Goal: Task Accomplishment & Management: Use online tool/utility

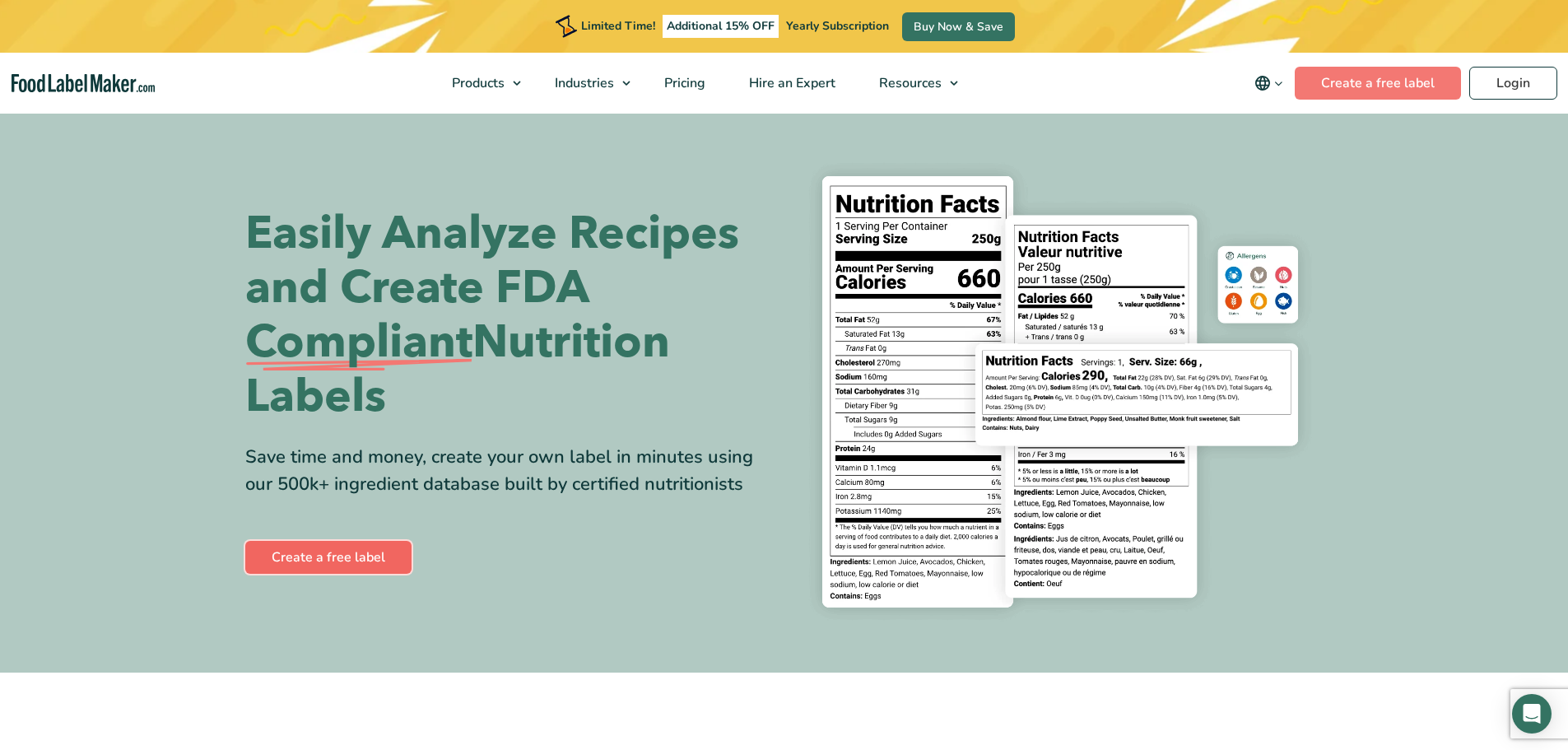
click at [312, 553] on link "Create a free label" at bounding box center [328, 557] width 166 height 33
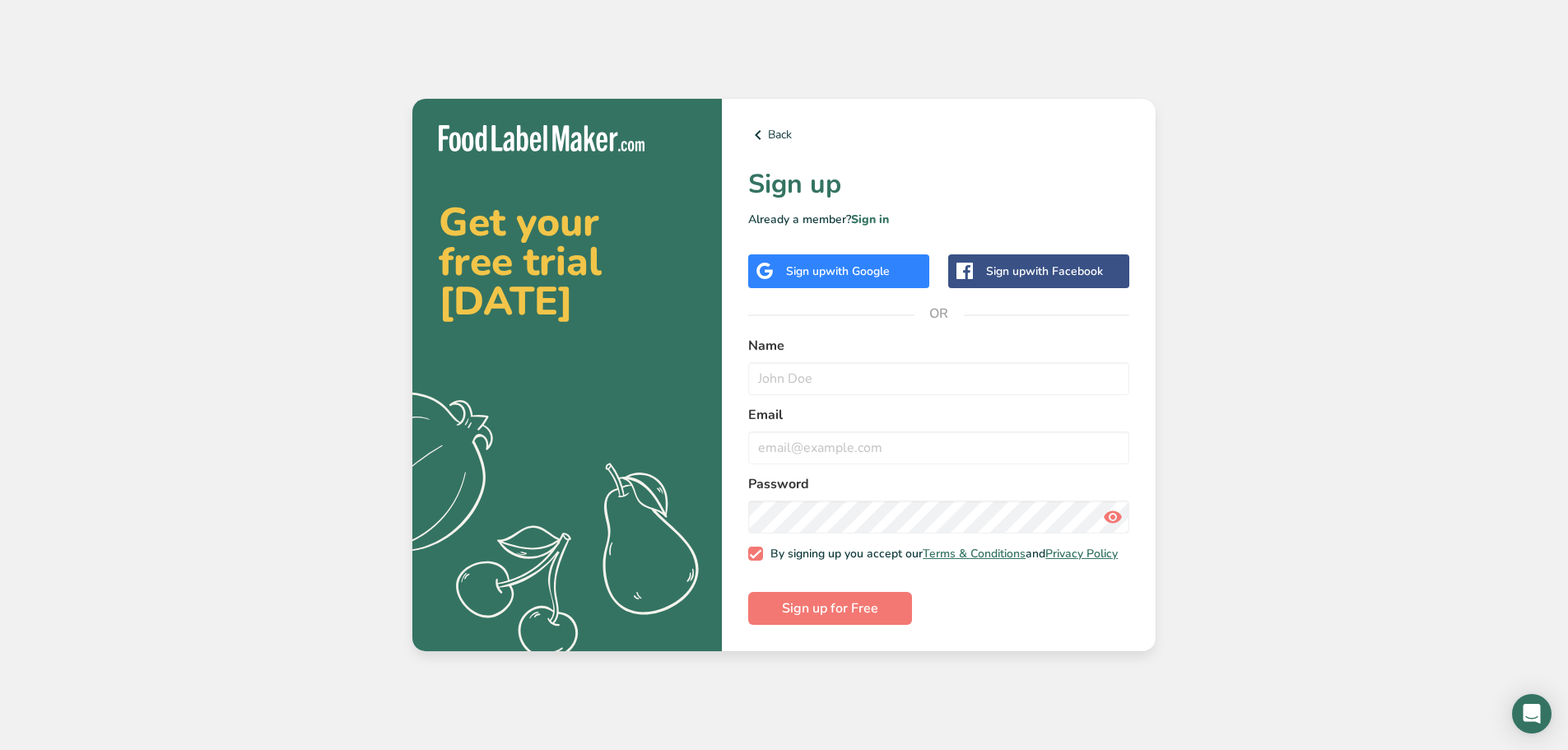
click at [1004, 268] on div "Sign up with Facebook" at bounding box center [1044, 270] width 117 height 17
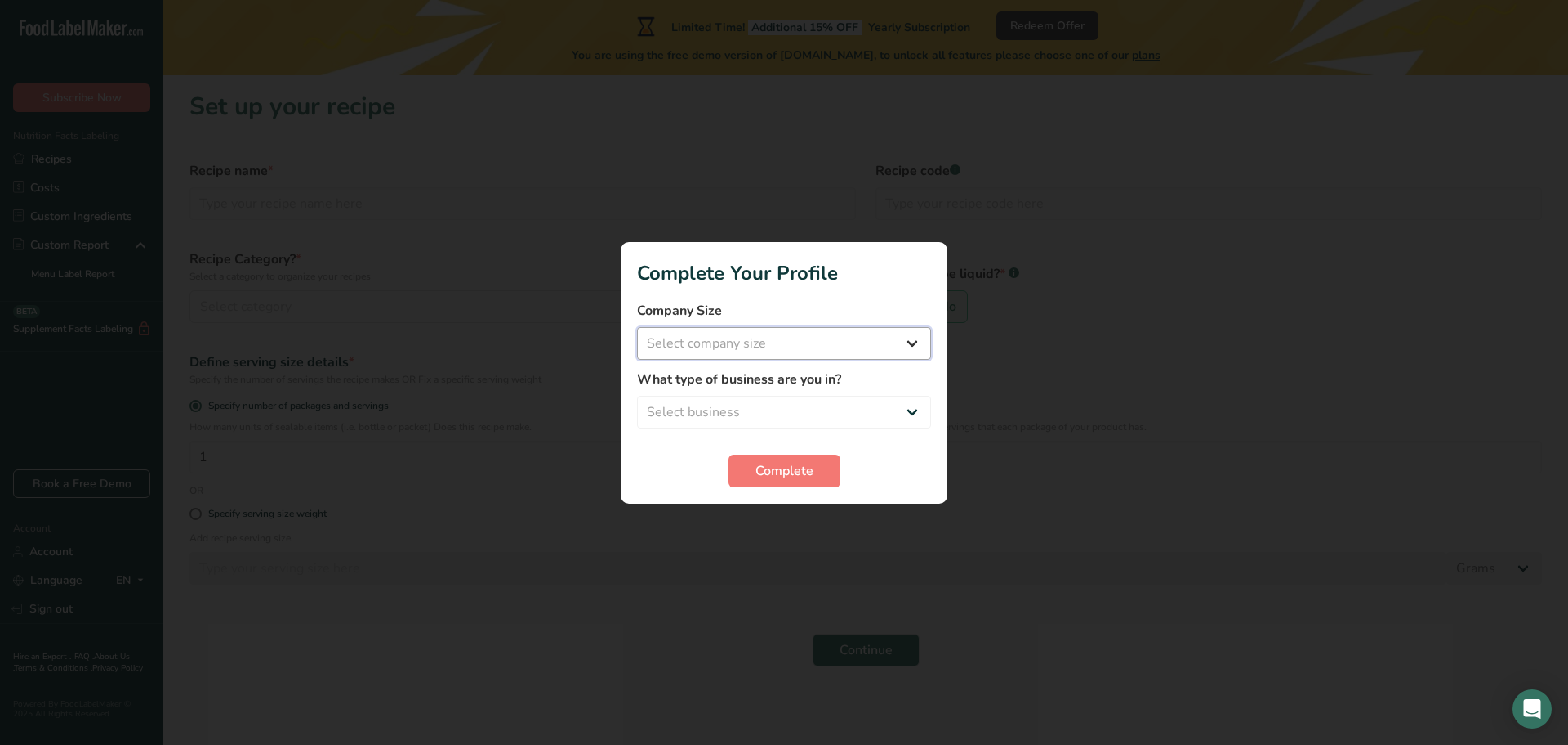
drag, startPoint x: 748, startPoint y: 338, endPoint x: 763, endPoint y: 334, distance: 15.5
click at [749, 337] on select "Select company size Fewer than 10 Employees 10 to 50 Employees 51 to 500 Employ…" at bounding box center [784, 343] width 294 height 33
select select "1"
click at [637, 327] on select "Select company size Fewer than 10 Employees 10 to 50 Employees 51 to 500 Employ…" at bounding box center [784, 343] width 294 height 33
click at [915, 405] on select "Select business Packaged Food Manufacturer Restaurant & Cafe Bakery Meal Plans …" at bounding box center [784, 412] width 294 height 33
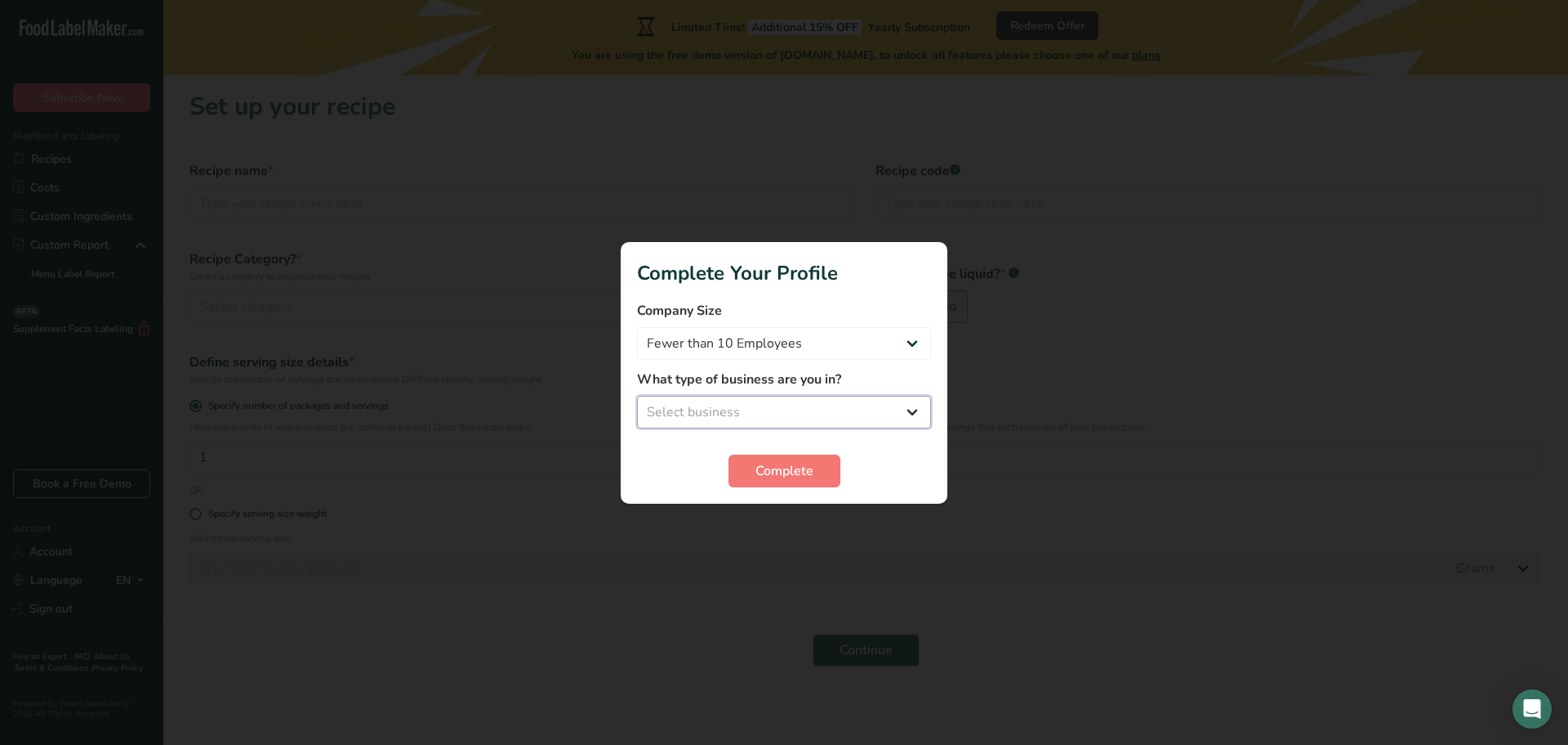
select select "8"
click at [637, 396] on select "Select business Packaged Food Manufacturer Restaurant & Cafe Bakery Meal Plans …" at bounding box center [784, 412] width 294 height 33
click at [808, 474] on span "Complete" at bounding box center [784, 471] width 58 height 20
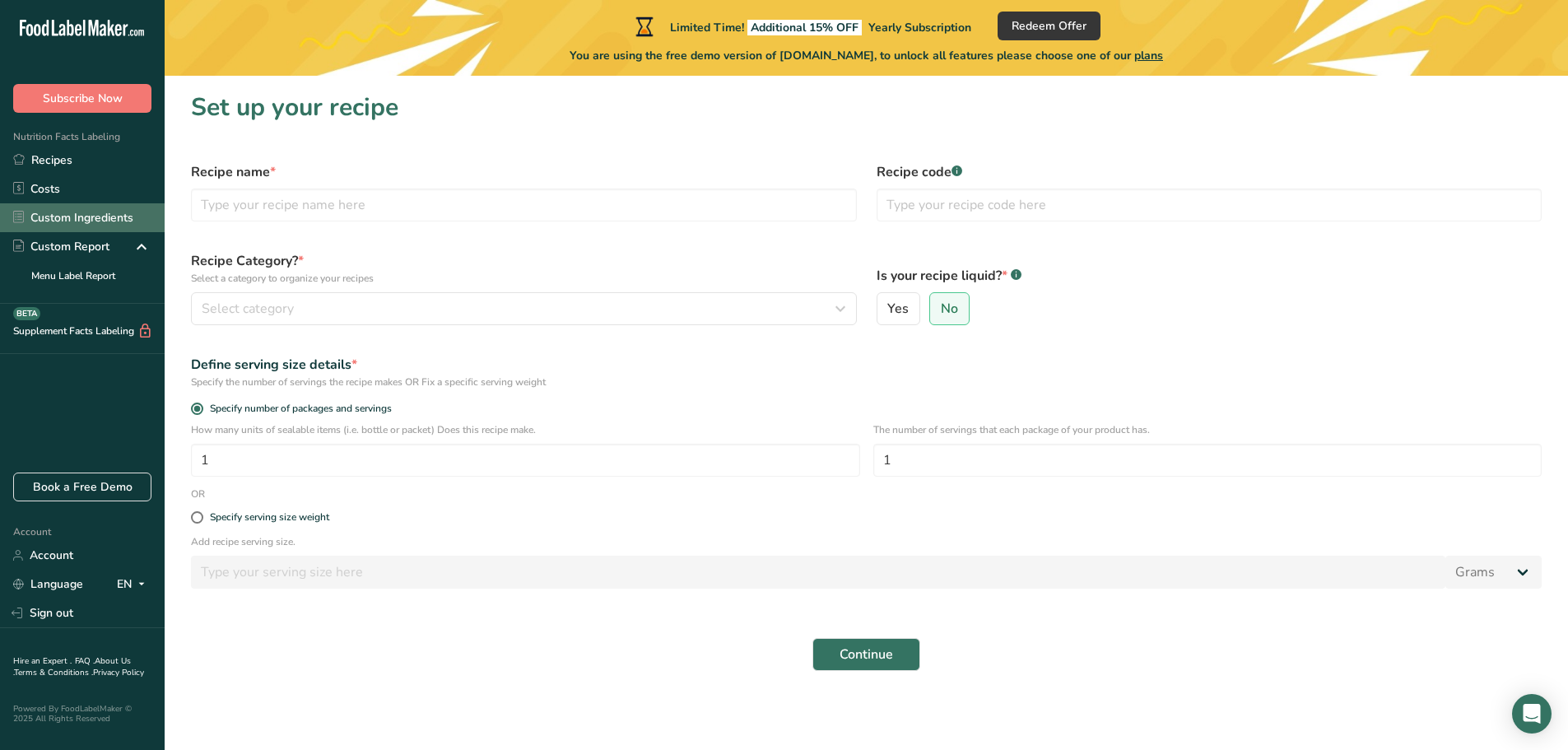
click at [86, 220] on link "Custom Ingredients" at bounding box center [82, 217] width 165 height 29
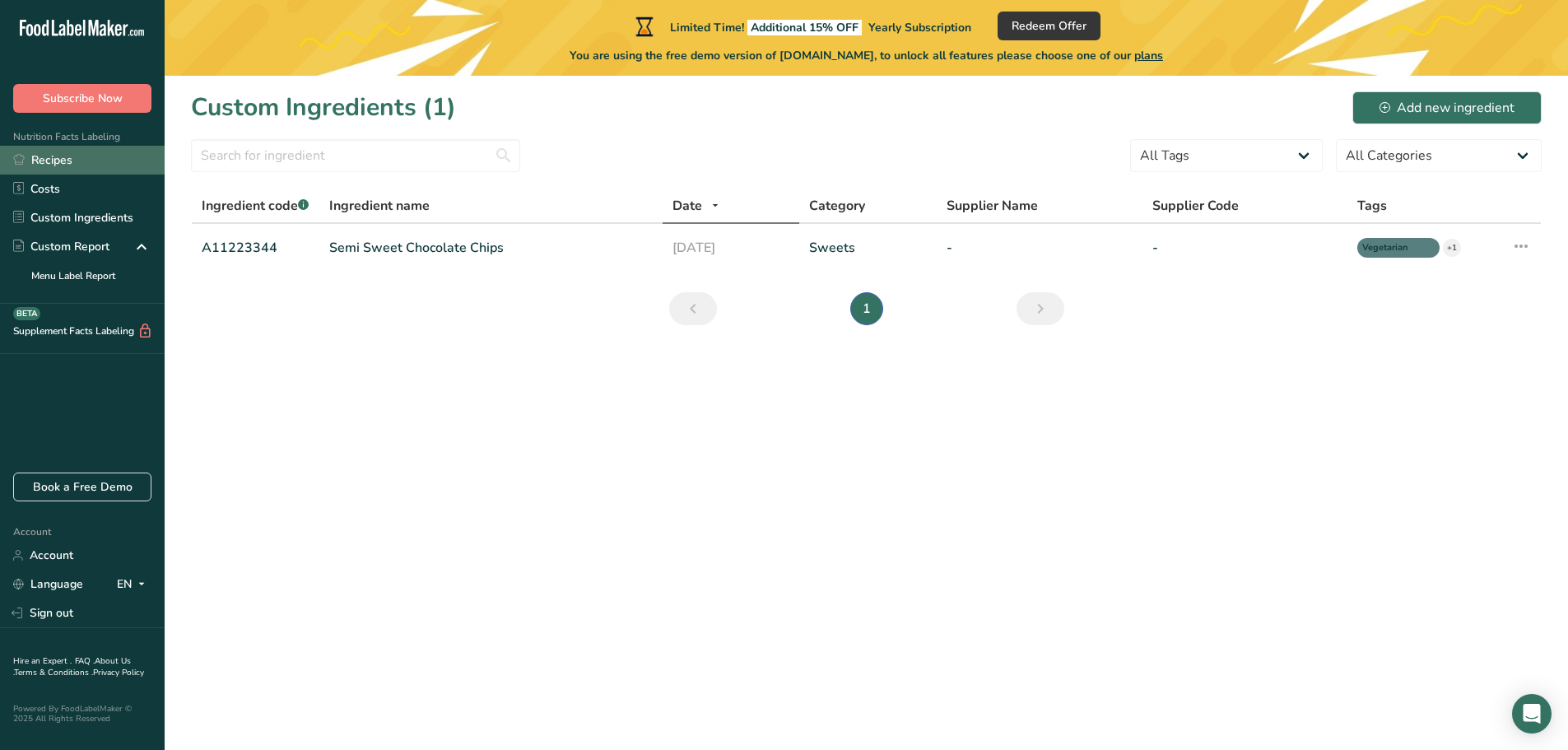
click at [71, 153] on link "Recipes" at bounding box center [82, 160] width 165 height 29
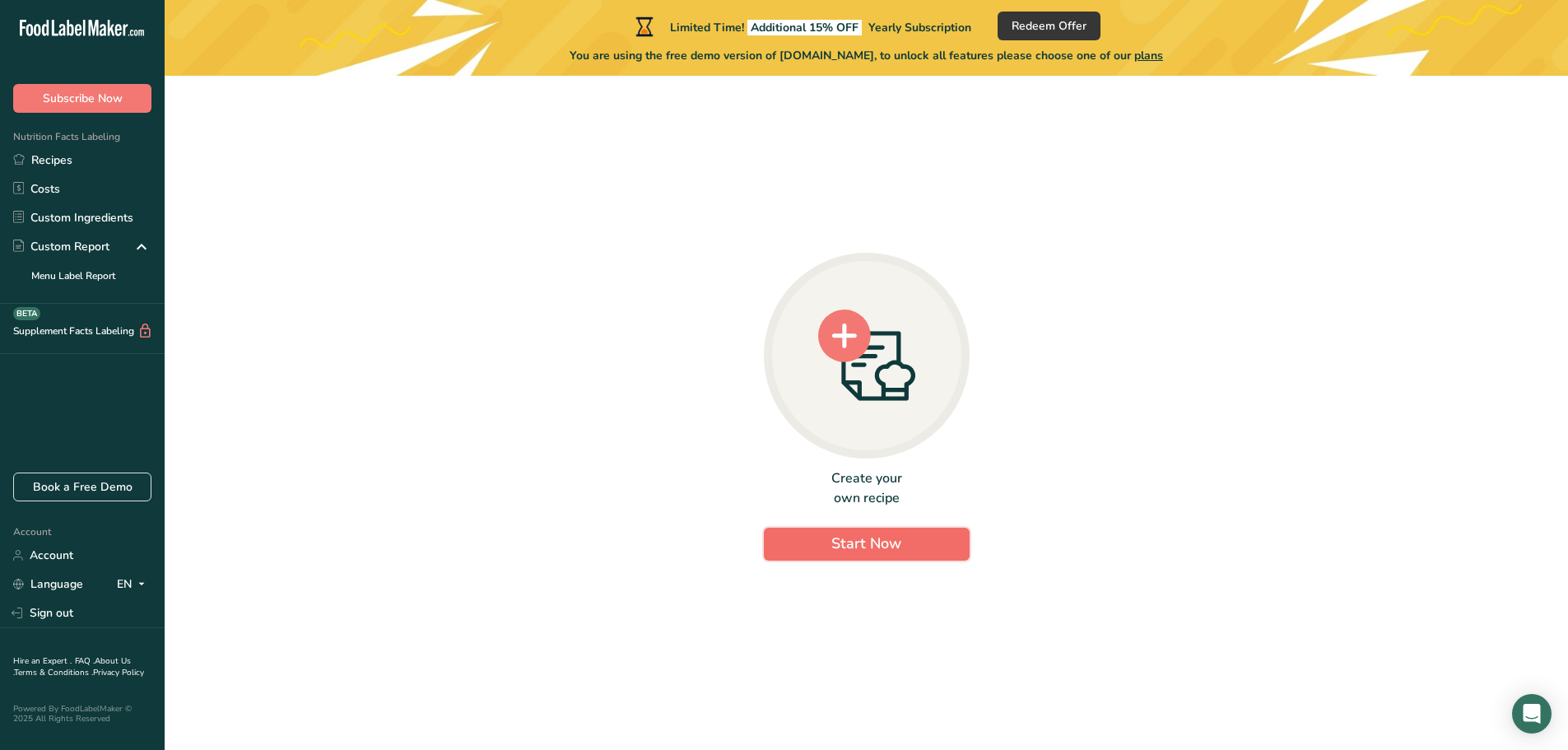
click at [864, 541] on span "Start Now" at bounding box center [867, 543] width 70 height 20
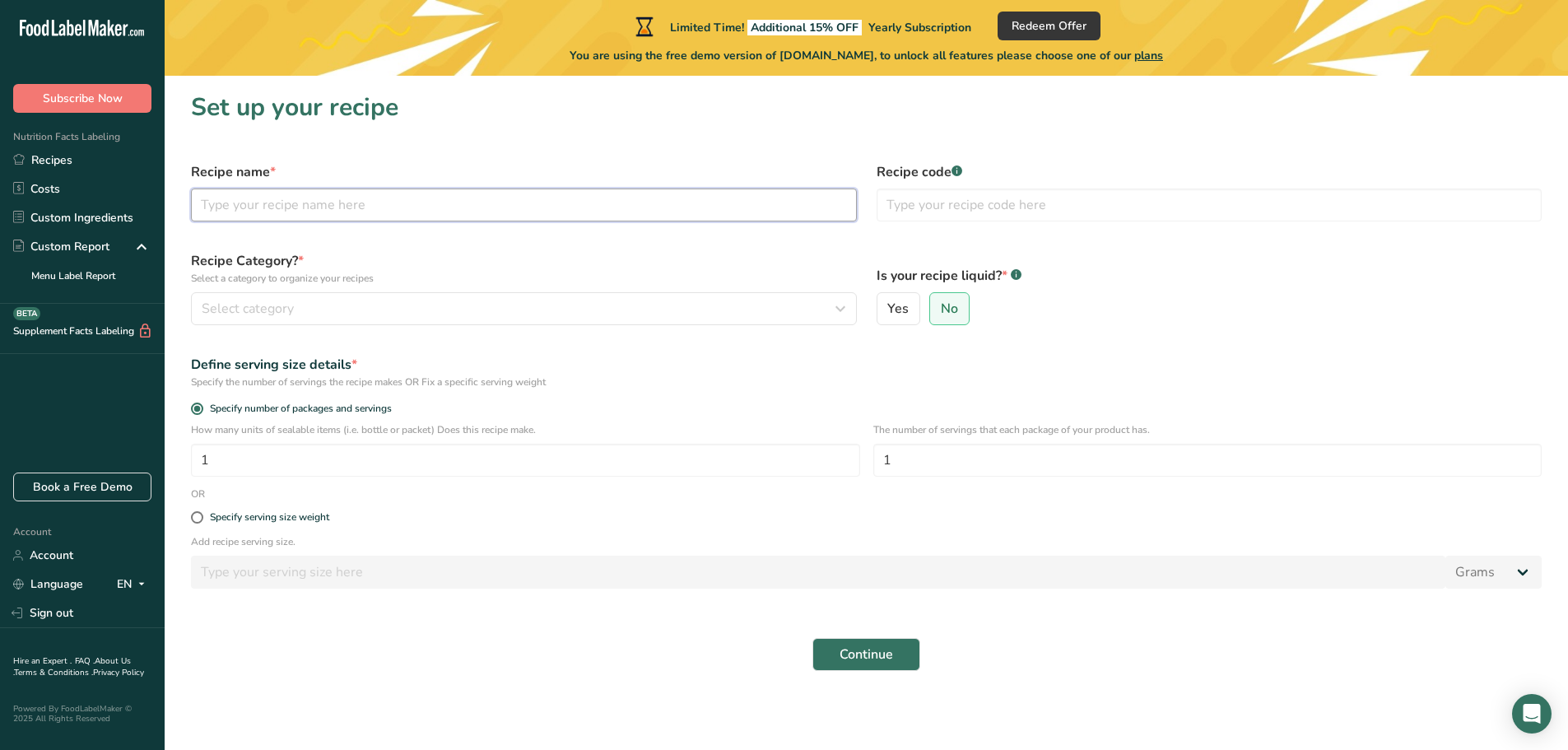
click at [243, 212] on input "text" at bounding box center [524, 205] width 665 height 33
